Goal: Task Accomplishment & Management: Use online tool/utility

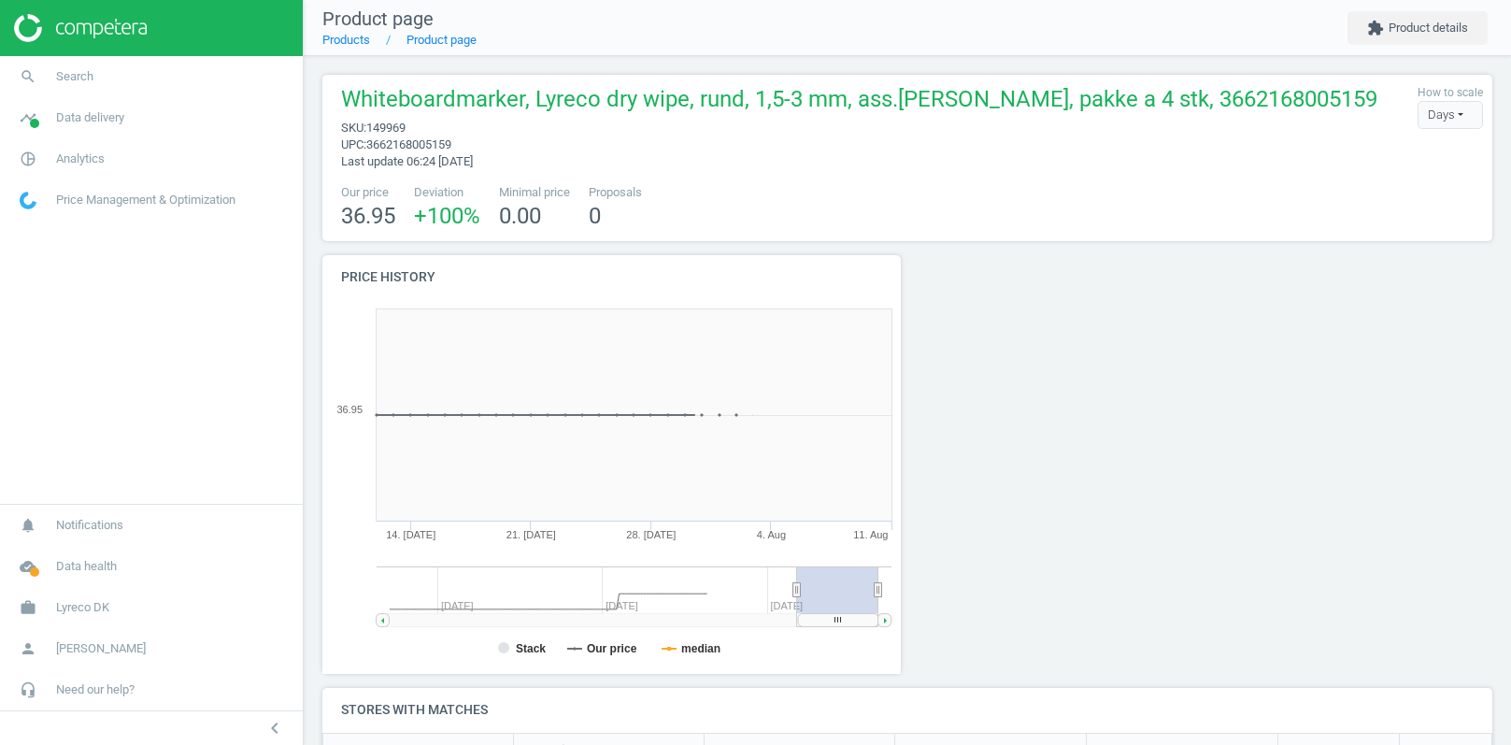
scroll to position [361, 1170]
click at [1382, 32] on button "extension Product details" at bounding box center [1417, 28] width 140 height 34
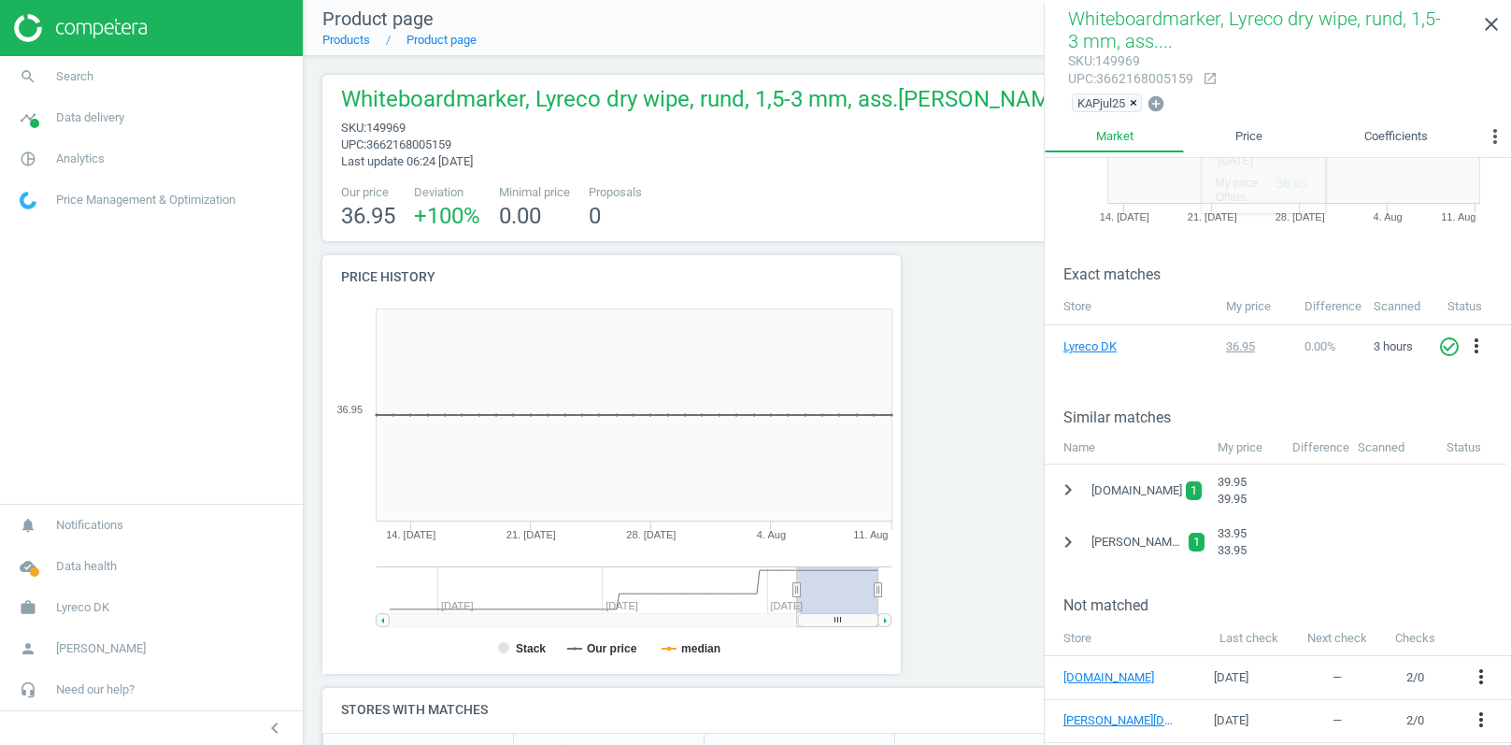
scroll to position [177, 0]
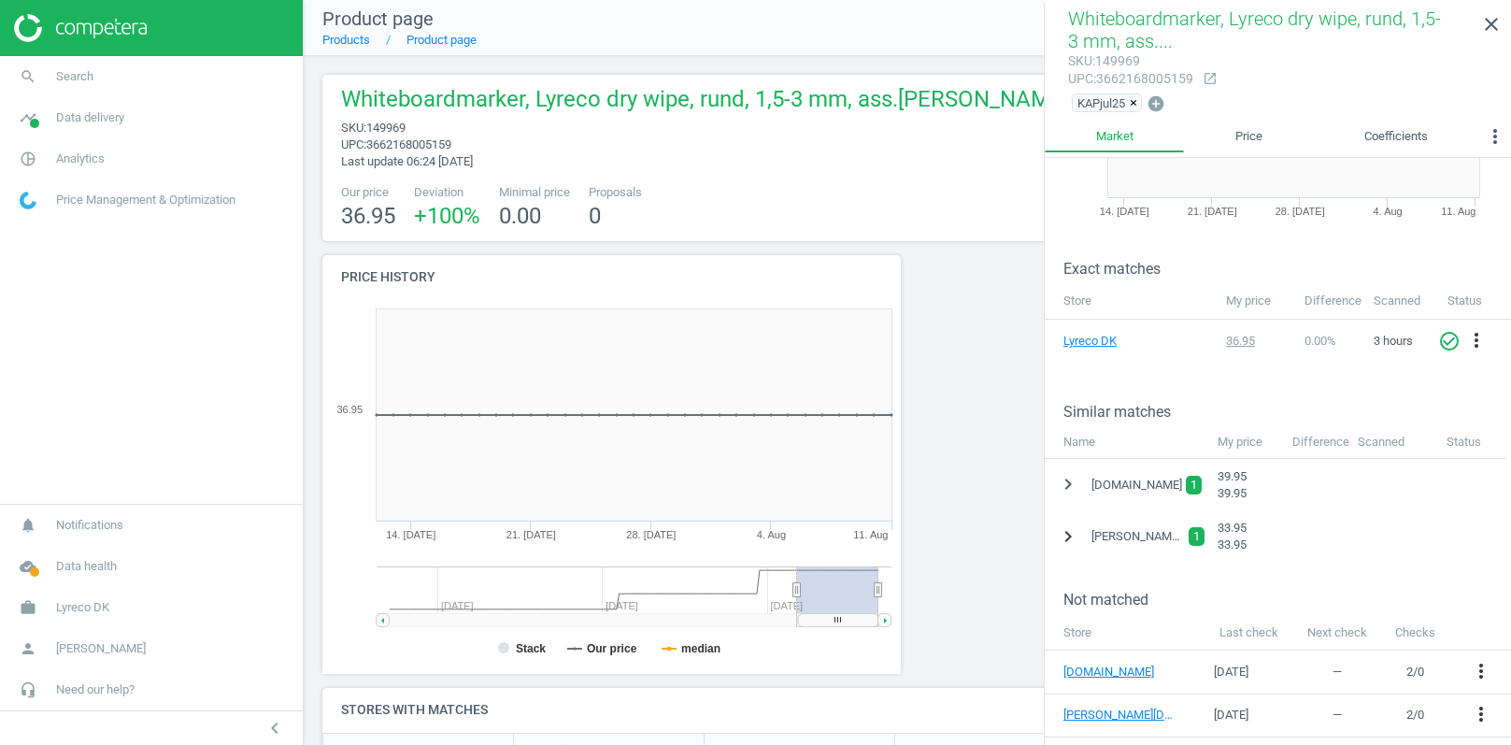
click at [1071, 533] on icon "chevron_right" at bounding box center [1068, 536] width 22 height 22
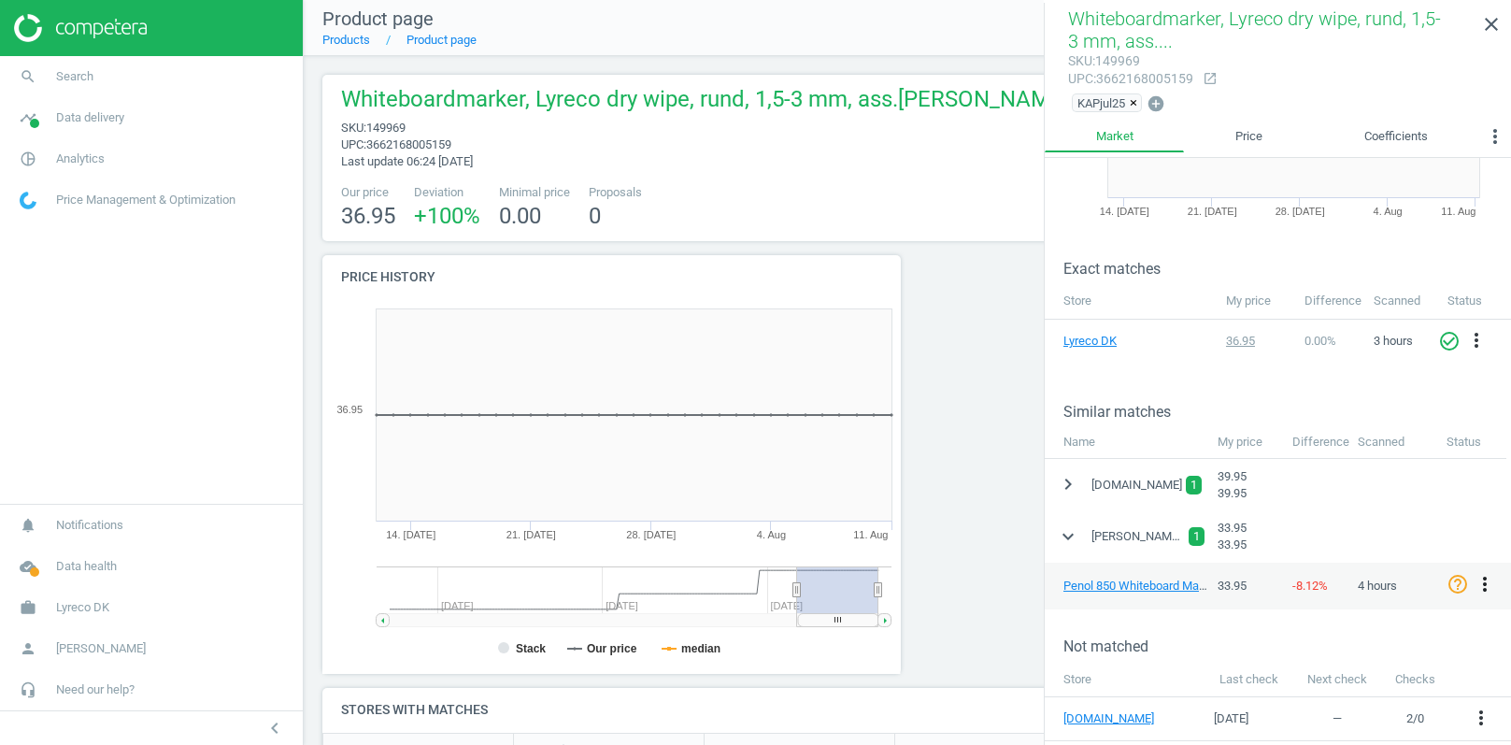
click at [1486, 577] on icon "more_vert" at bounding box center [1485, 584] width 22 height 22
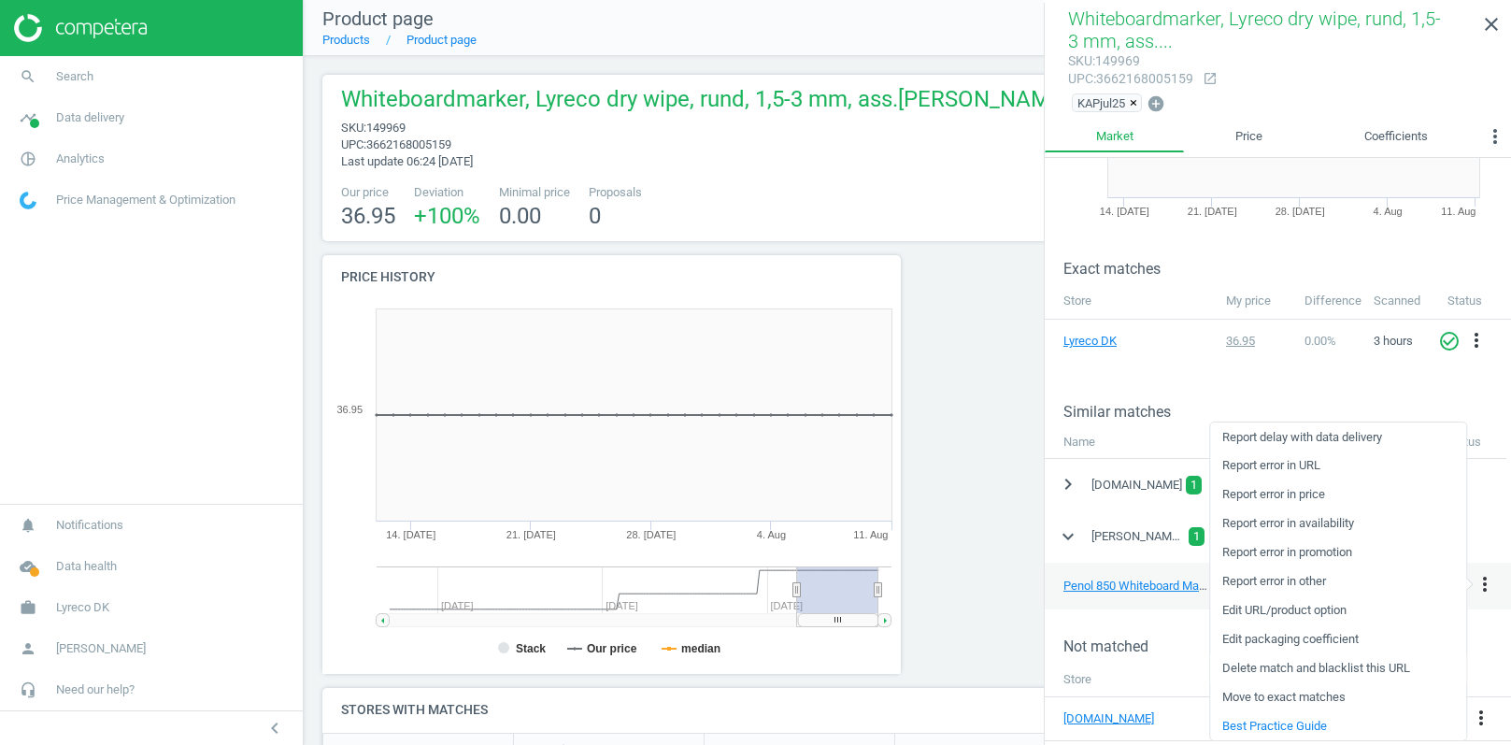
click at [1275, 666] on link "Delete match and blacklist this URL" at bounding box center [1338, 668] width 256 height 29
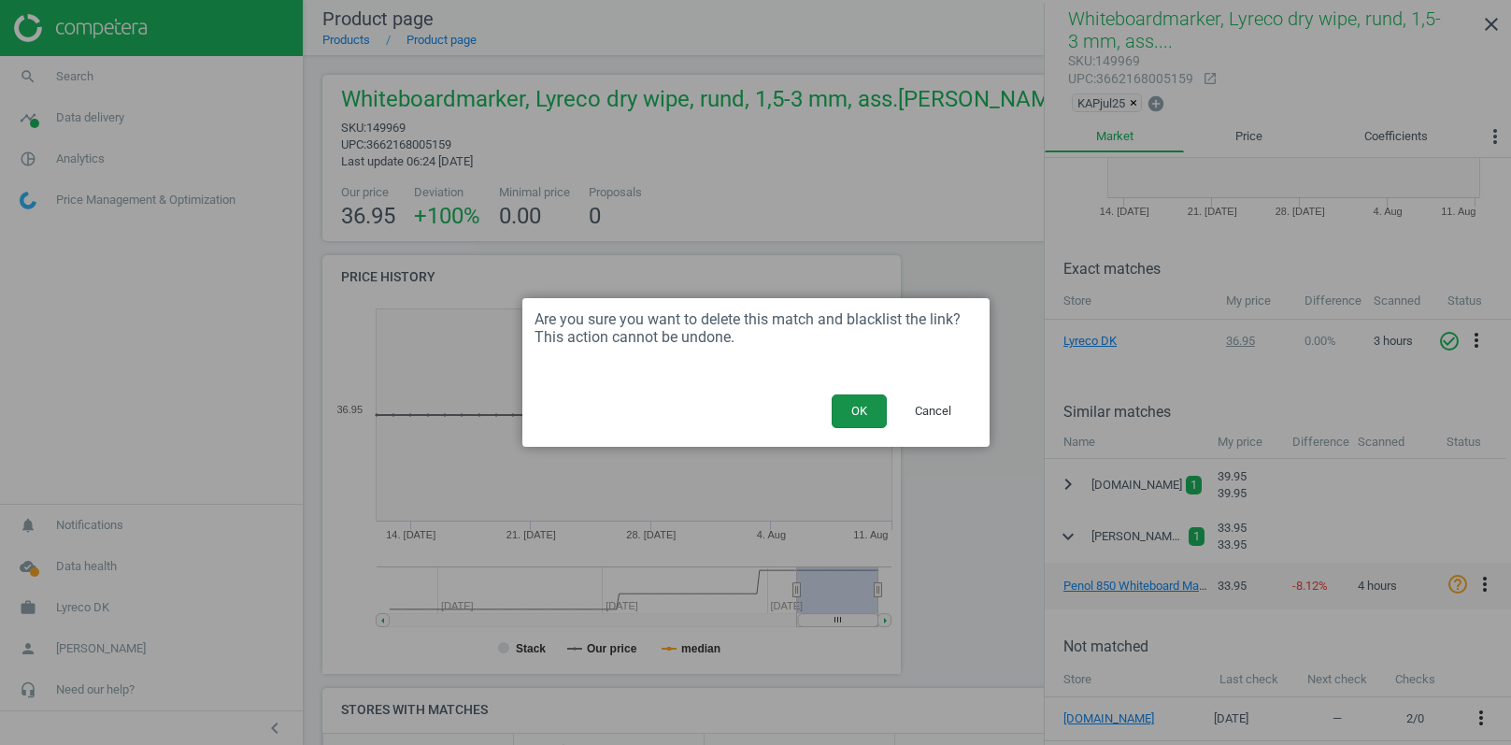
click at [848, 406] on button "OK" at bounding box center [859, 411] width 55 height 34
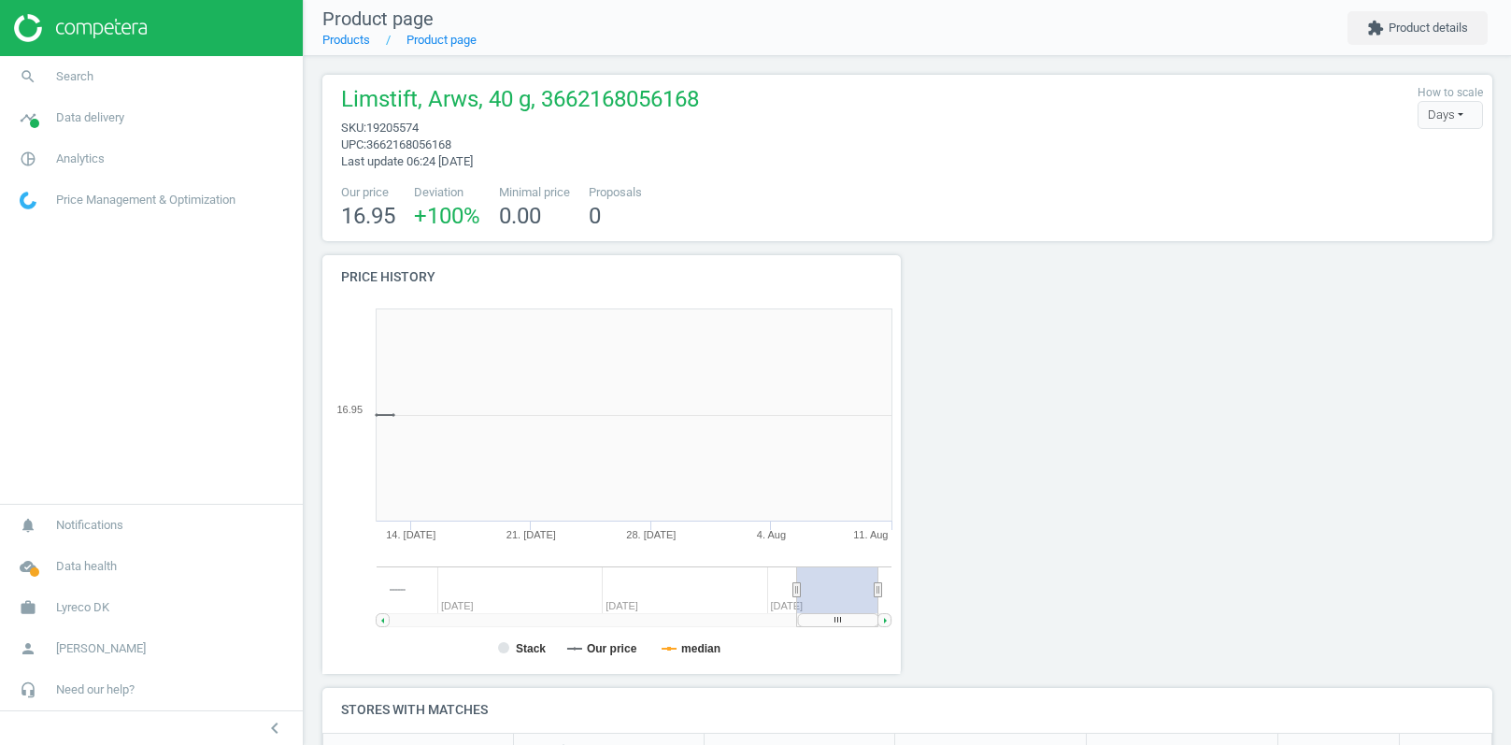
scroll to position [374, 578]
click at [1416, 22] on button "extension Product details" at bounding box center [1417, 28] width 140 height 34
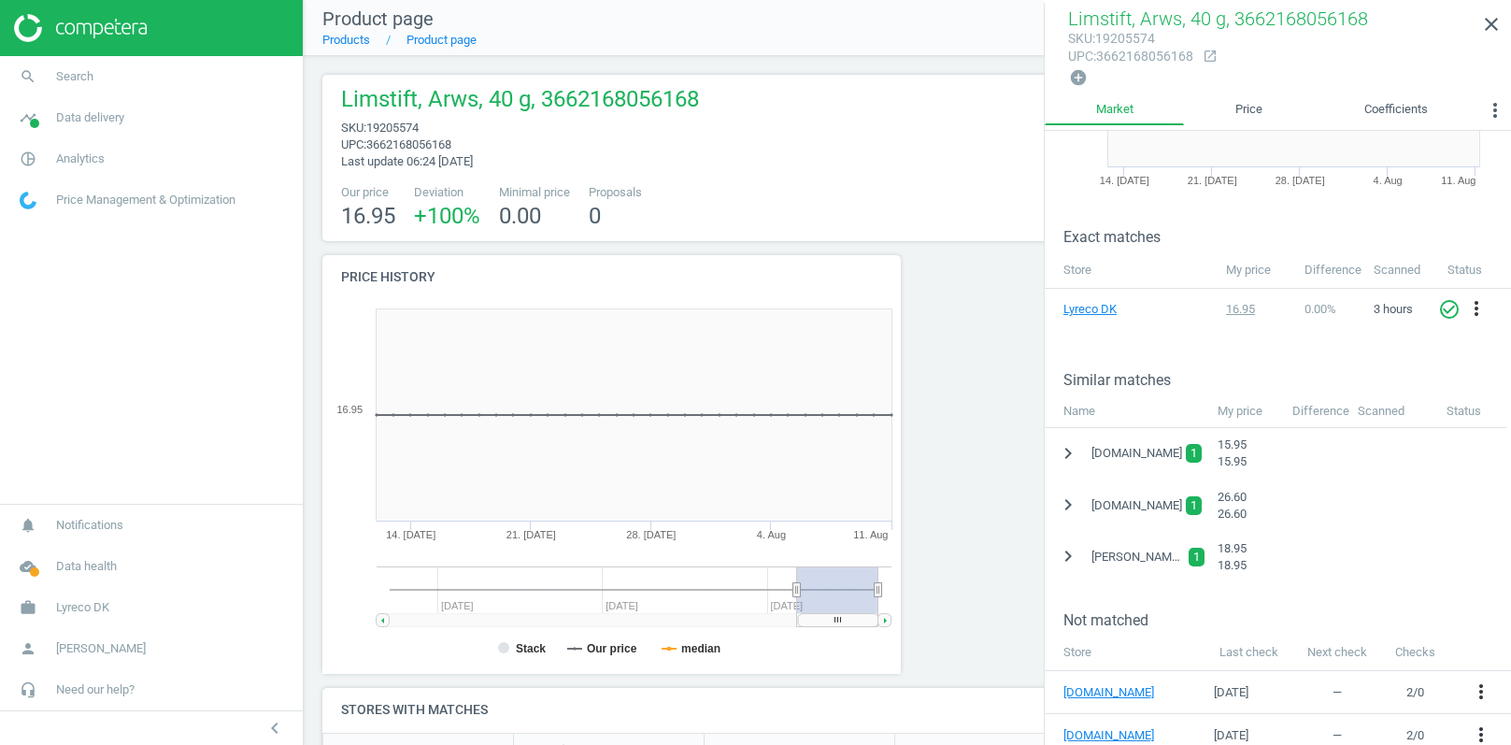
scroll to position [187, 0]
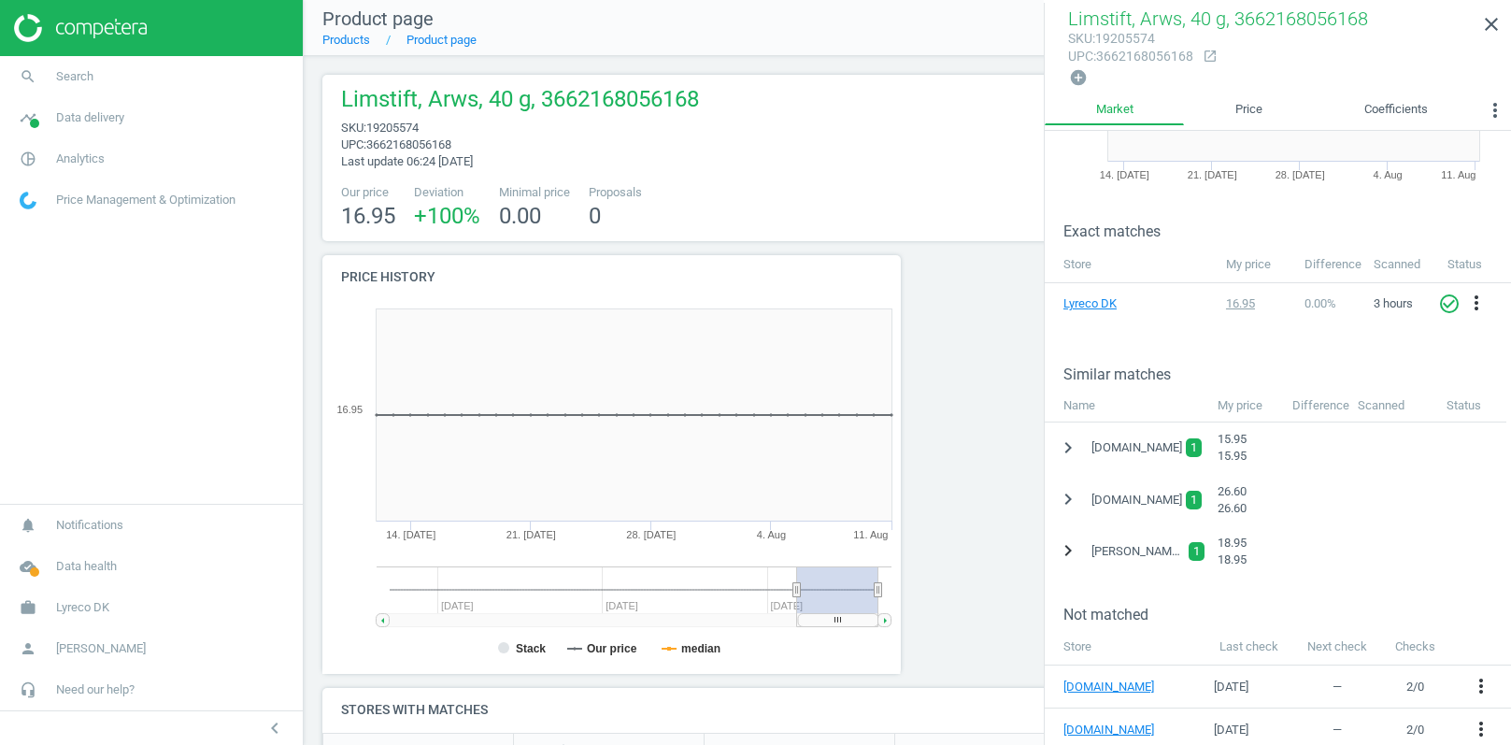
click at [1071, 543] on icon "chevron_right" at bounding box center [1068, 550] width 22 height 22
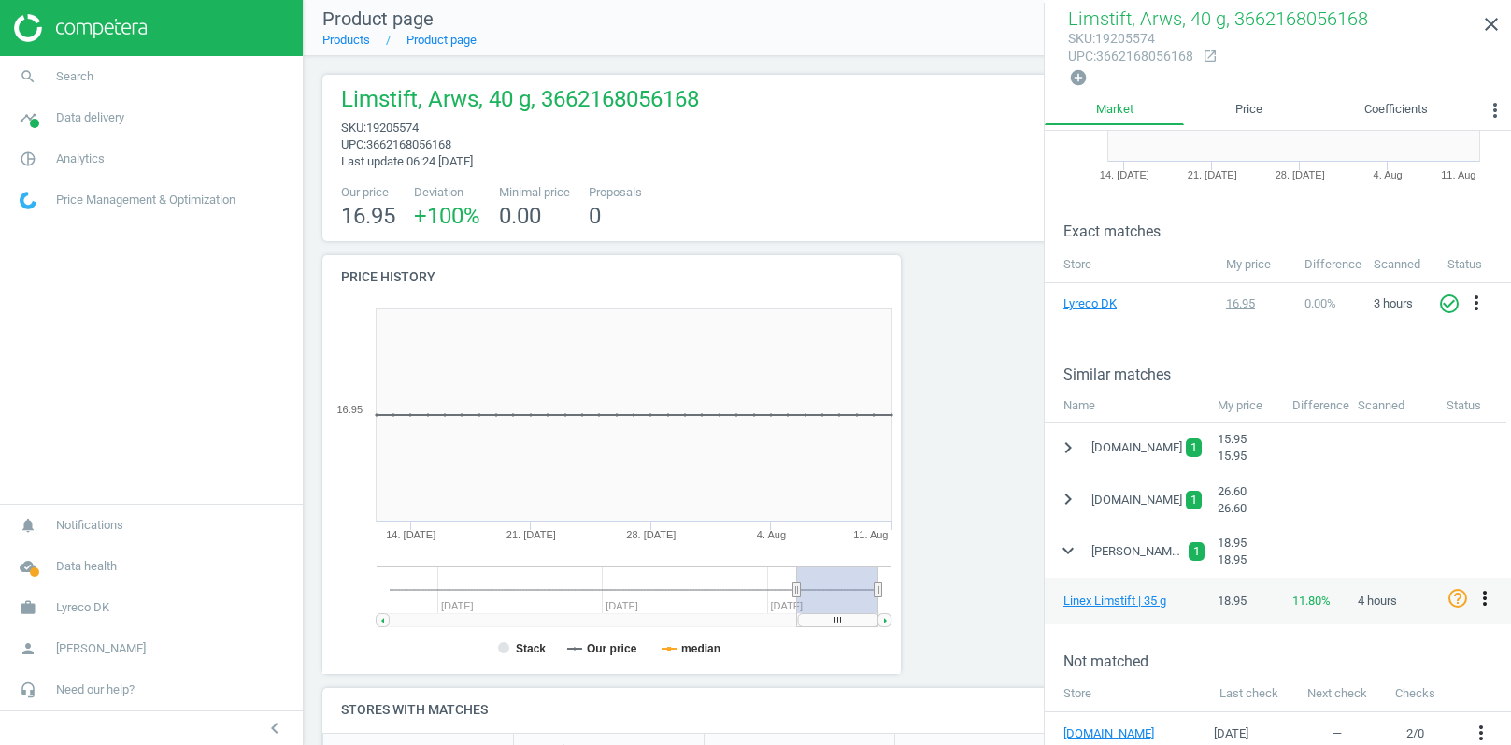
click at [1488, 590] on icon "more_vert" at bounding box center [1485, 598] width 22 height 22
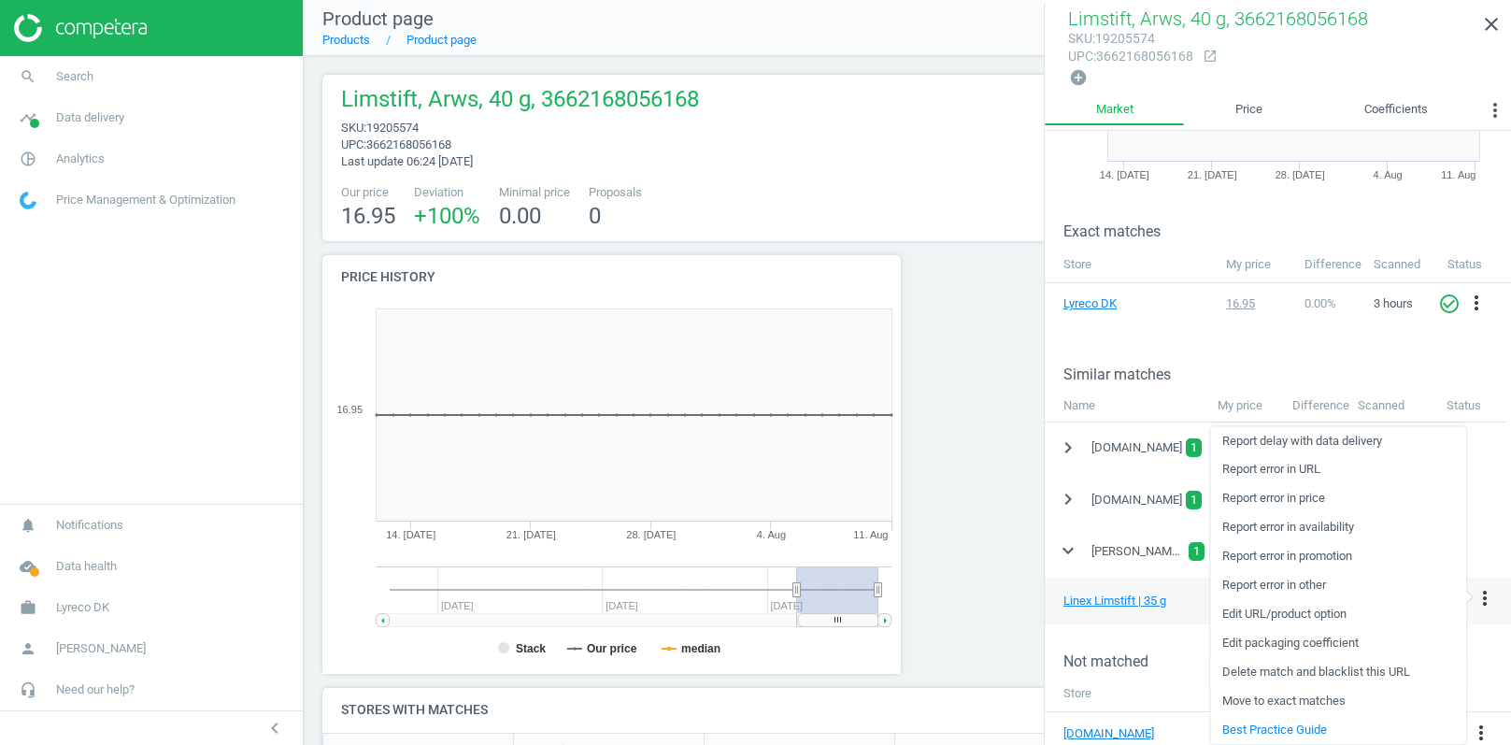
click at [1252, 669] on link "Delete match and blacklist this URL" at bounding box center [1338, 672] width 256 height 29
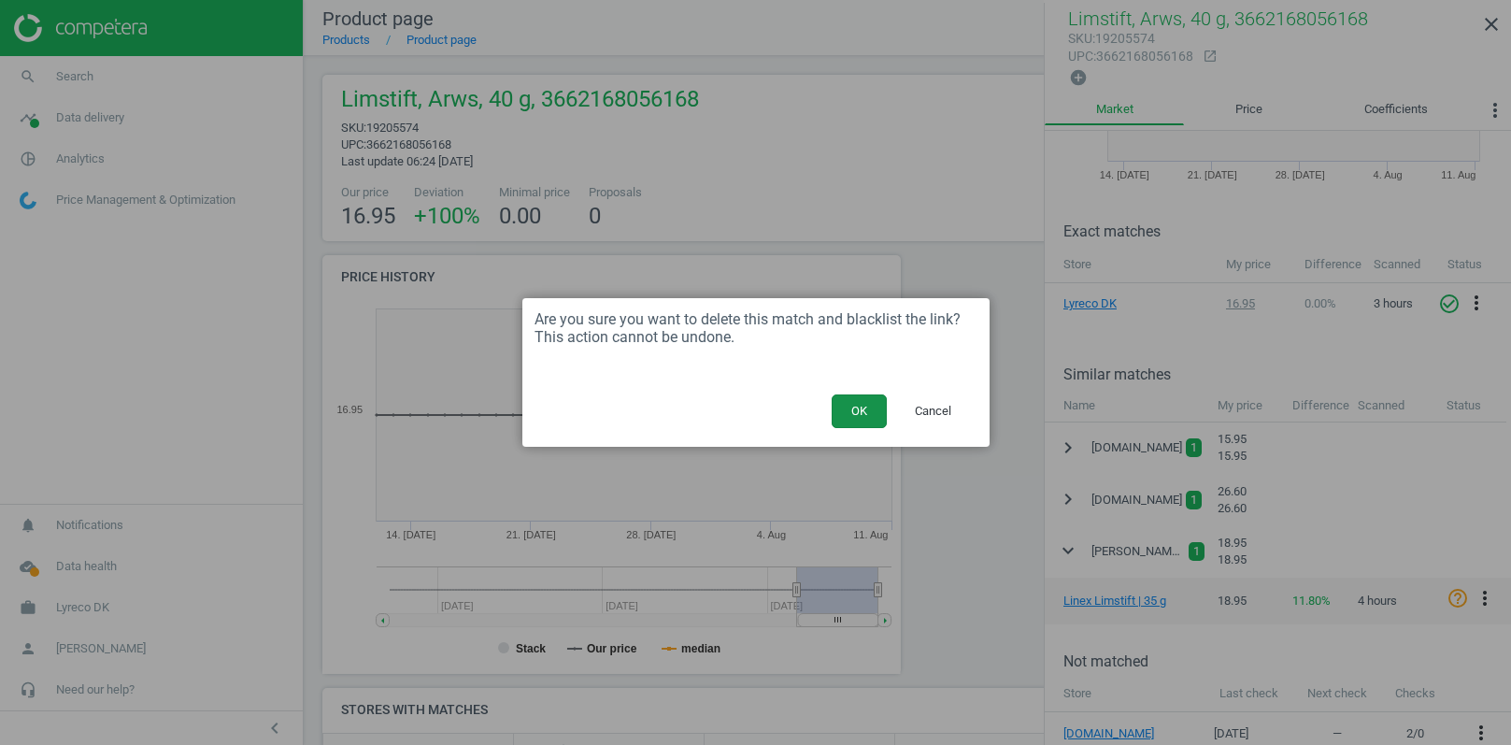
click at [854, 413] on button "OK" at bounding box center [859, 411] width 55 height 34
